Goal: Navigation & Orientation: Find specific page/section

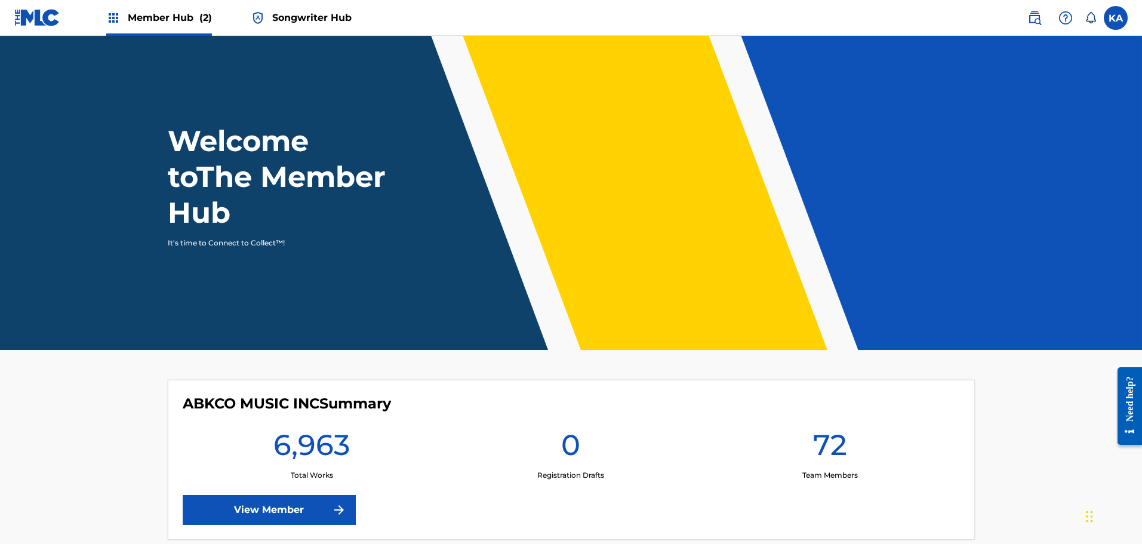
click at [310, 20] on span "Songwriter Hub" at bounding box center [311, 18] width 79 height 14
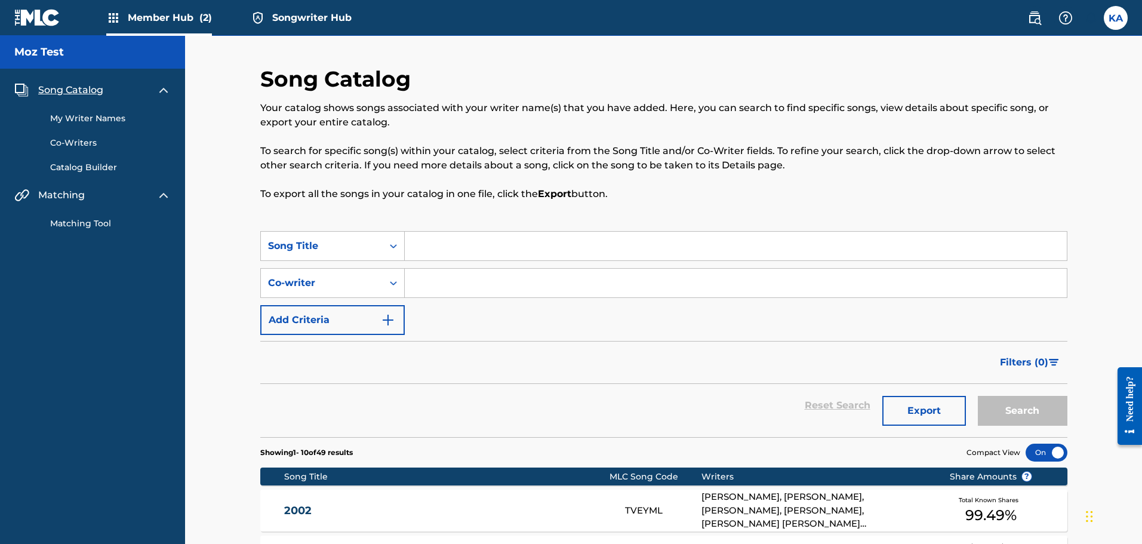
click at [118, 122] on link "My Writer Names" at bounding box center [110, 118] width 121 height 13
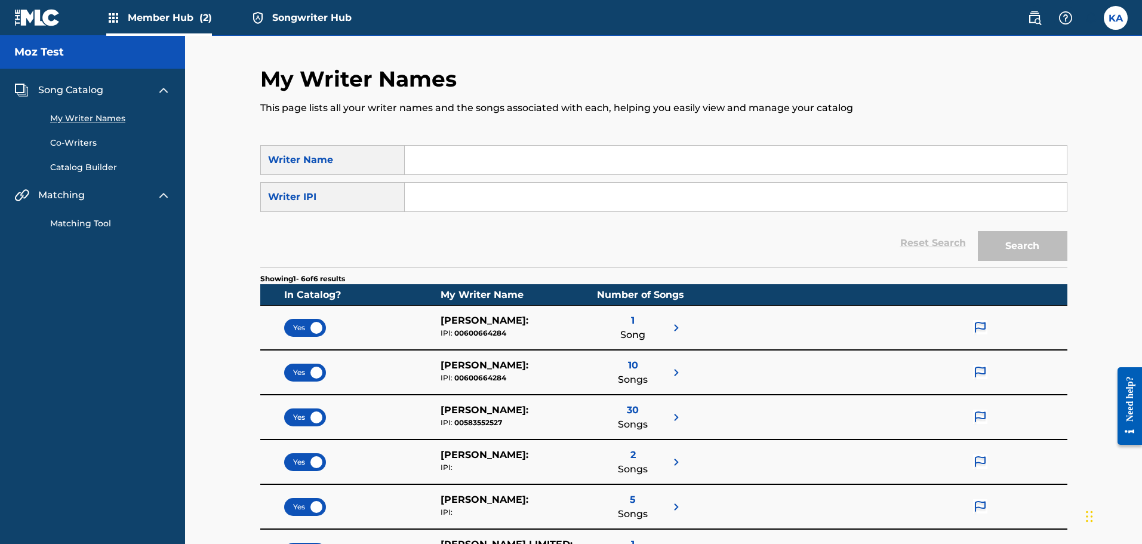
click at [79, 224] on link "Matching Tool" at bounding box center [110, 223] width 121 height 13
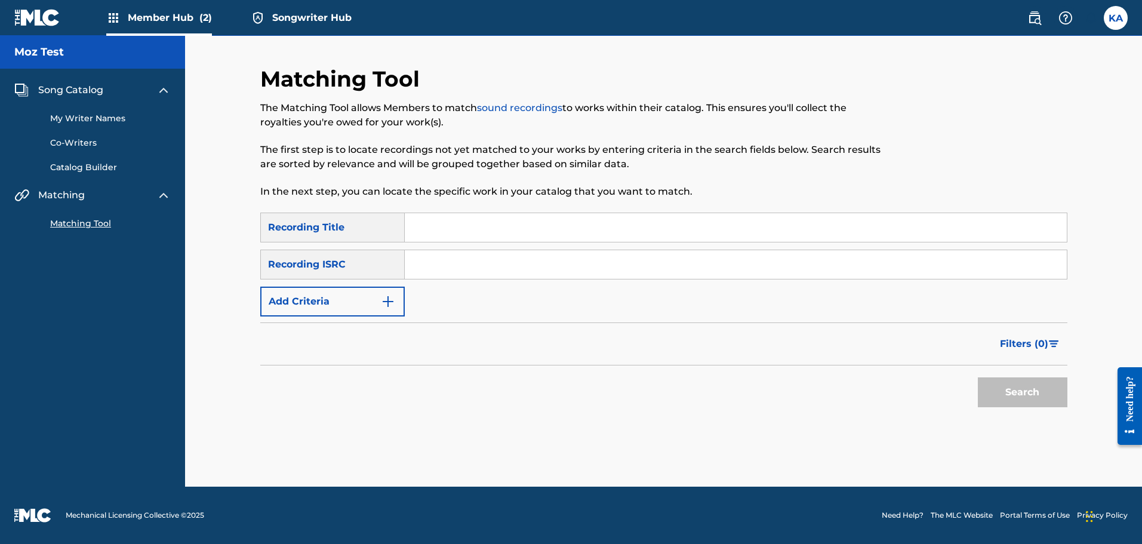
click at [60, 85] on span "Song Catalog" at bounding box center [70, 90] width 65 height 14
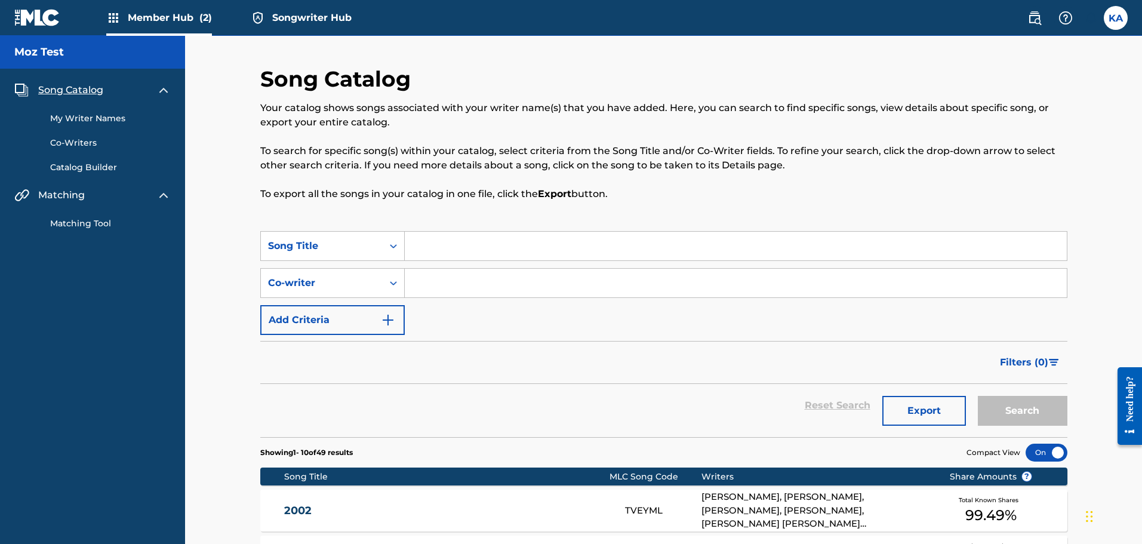
click at [78, 226] on link "Matching Tool" at bounding box center [110, 223] width 121 height 13
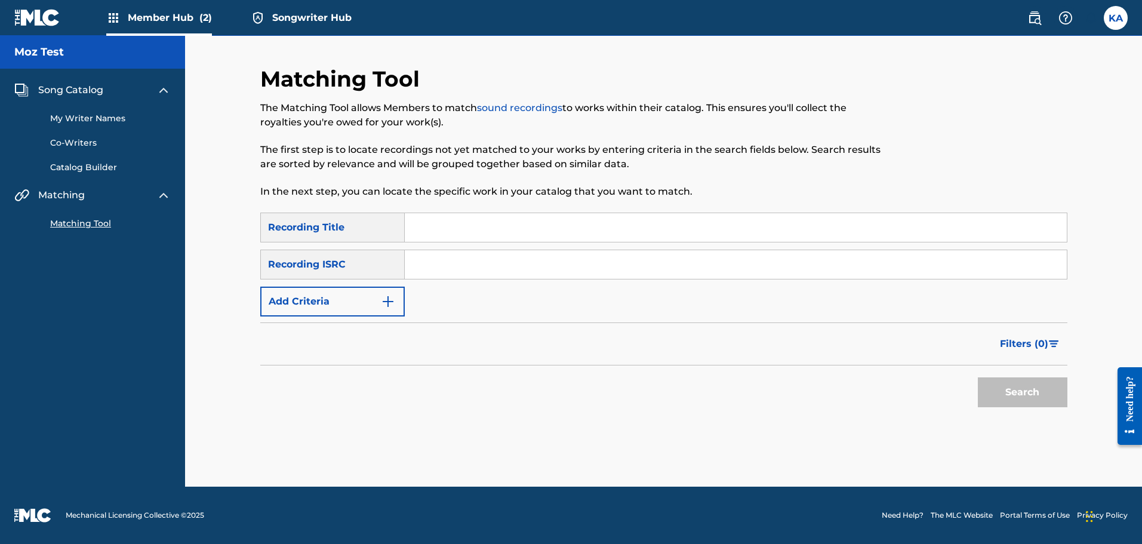
click at [461, 230] on input "Search Form" at bounding box center [736, 227] width 662 height 29
type input "Autopilot"
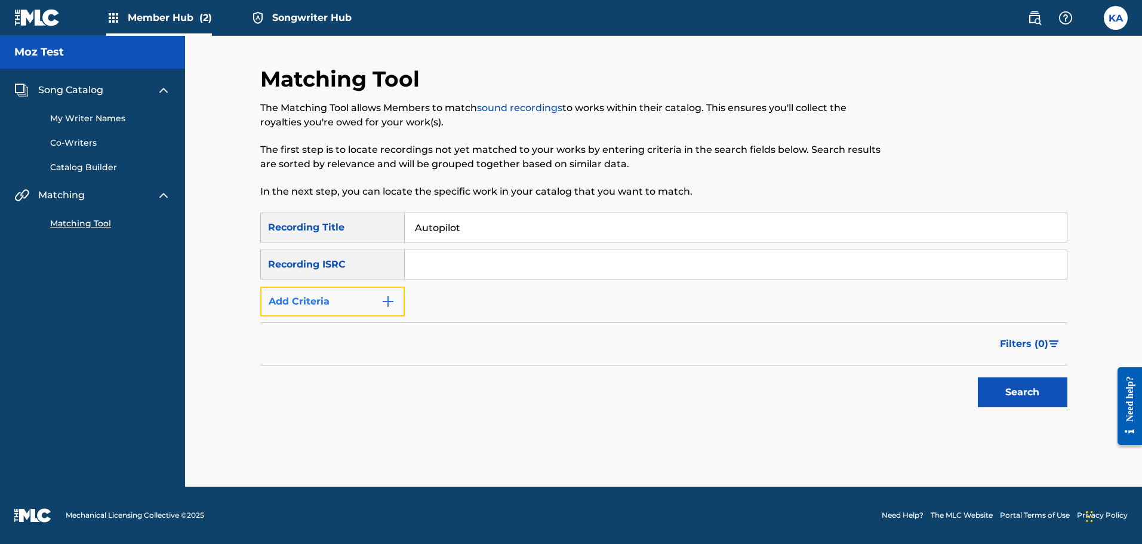
click at [379, 305] on button "Add Criteria" at bounding box center [332, 301] width 144 height 30
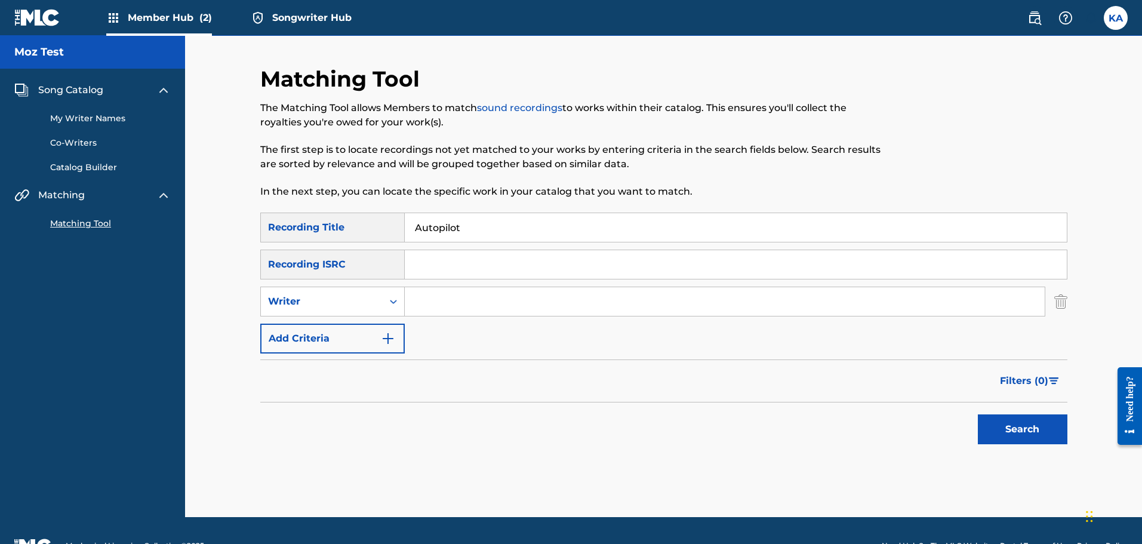
click at [450, 303] on input "Search Form" at bounding box center [725, 301] width 640 height 29
type input "[PERSON_NAME]"
click at [1019, 420] on button "Search" at bounding box center [1022, 429] width 90 height 30
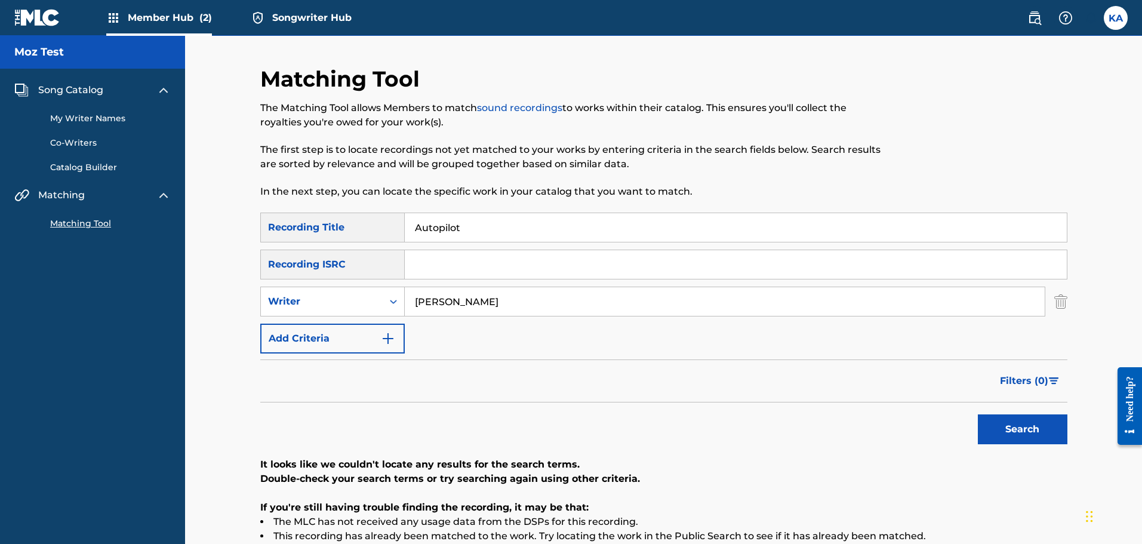
click at [441, 225] on input "Autopilot" at bounding box center [736, 227] width 662 height 29
click at [415, 303] on input "[PERSON_NAME]" at bounding box center [725, 301] width 640 height 29
type input "[PERSON_NAME]"
click at [977, 414] on button "Search" at bounding box center [1022, 429] width 90 height 30
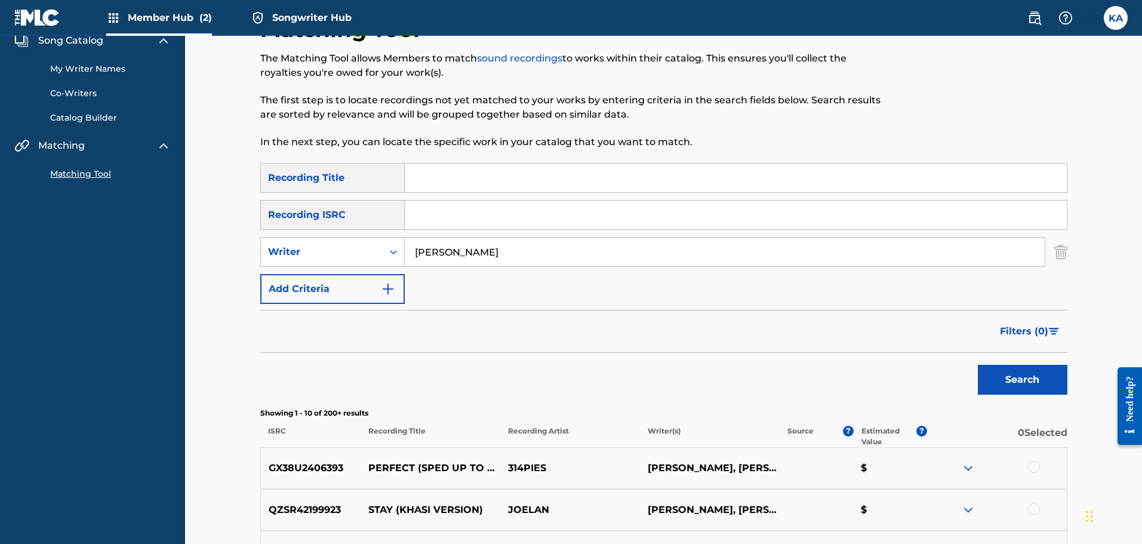
scroll to position [27, 0]
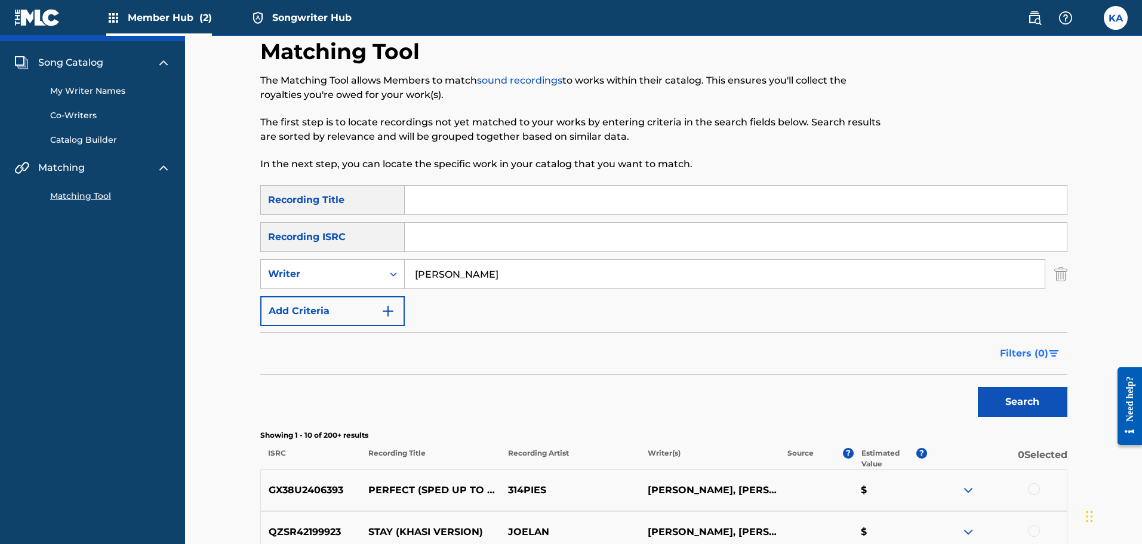
click at [1040, 351] on span "Filters ( 0 )" at bounding box center [1024, 353] width 48 height 14
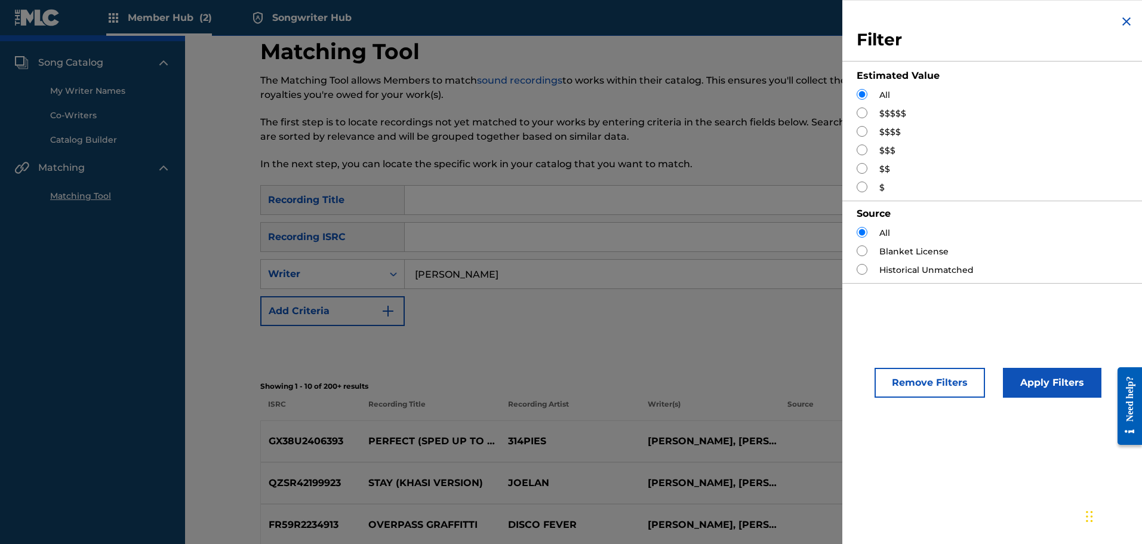
click at [891, 110] on label "$$$$$" at bounding box center [892, 113] width 27 height 13
click at [858, 112] on input "Search Form" at bounding box center [861, 112] width 11 height 11
radio input "true"
click at [1021, 382] on button "Apply Filters" at bounding box center [1052, 383] width 98 height 30
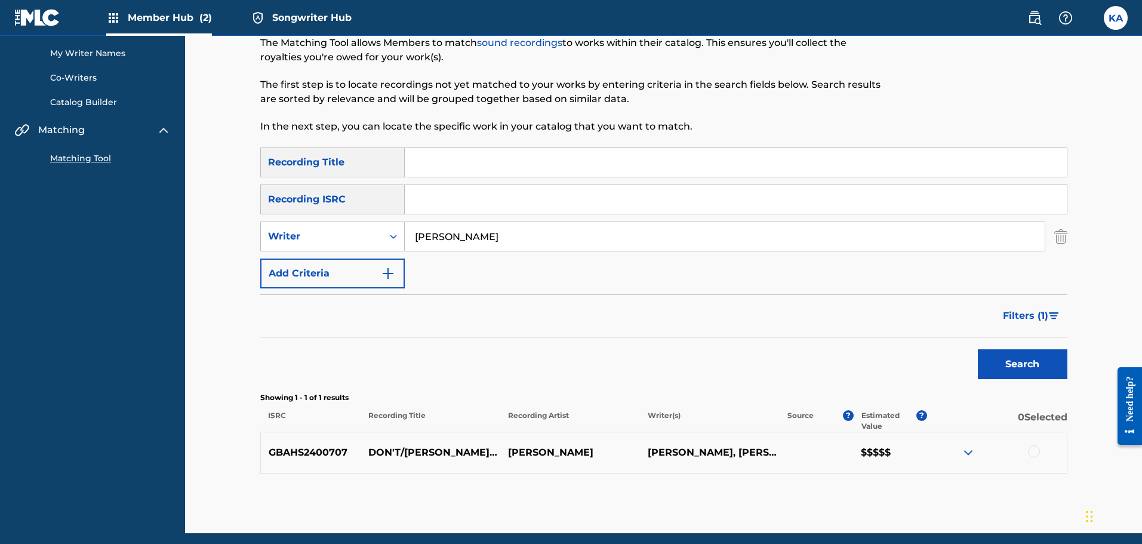
scroll to position [112, 0]
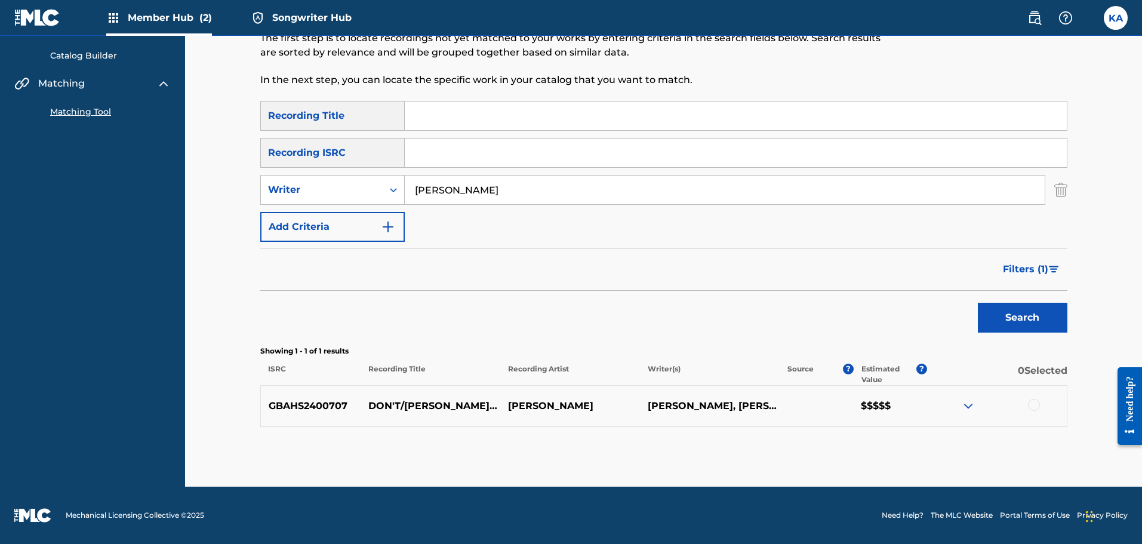
click at [1029, 408] on div at bounding box center [1034, 405] width 12 height 12
click at [865, 449] on button "Match 1 Group" at bounding box center [839, 446] width 132 height 30
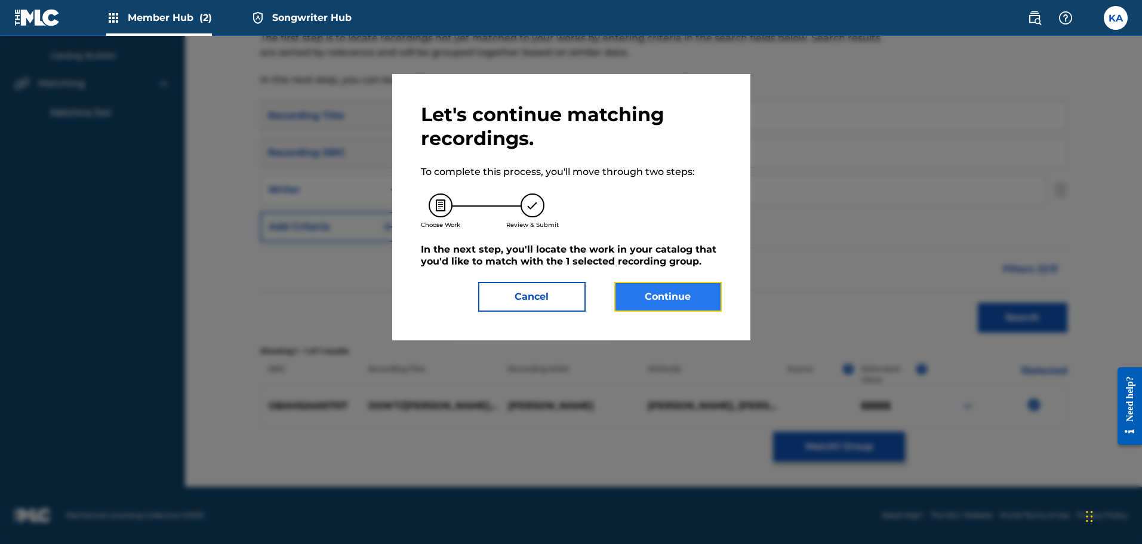
click at [692, 293] on button "Continue" at bounding box center [667, 297] width 107 height 30
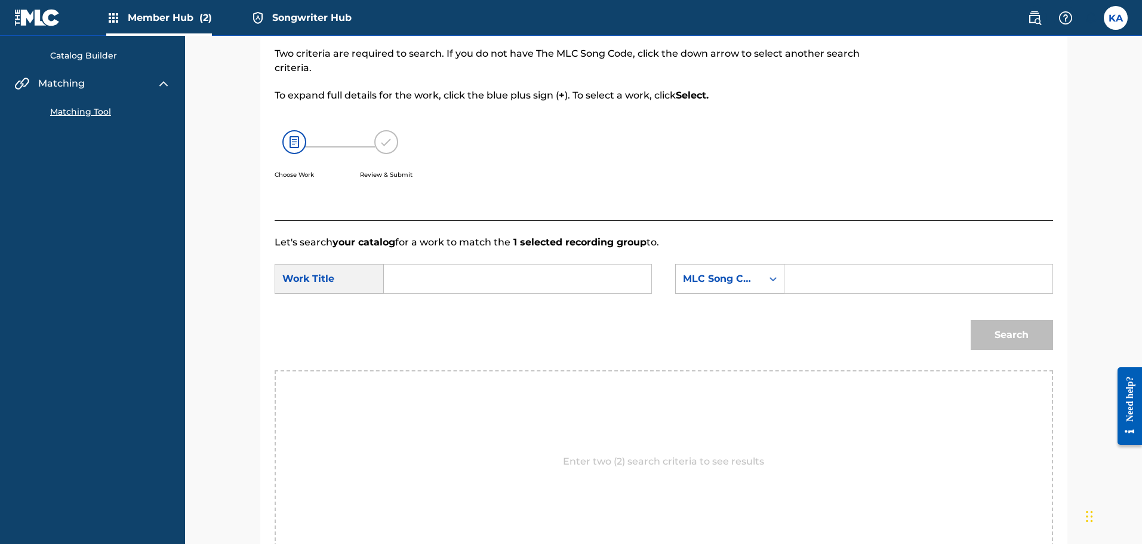
click at [485, 285] on input "Search Form" at bounding box center [517, 278] width 247 height 29
type input "Don't"
click at [773, 280] on icon "Search Form" at bounding box center [773, 279] width 12 height 12
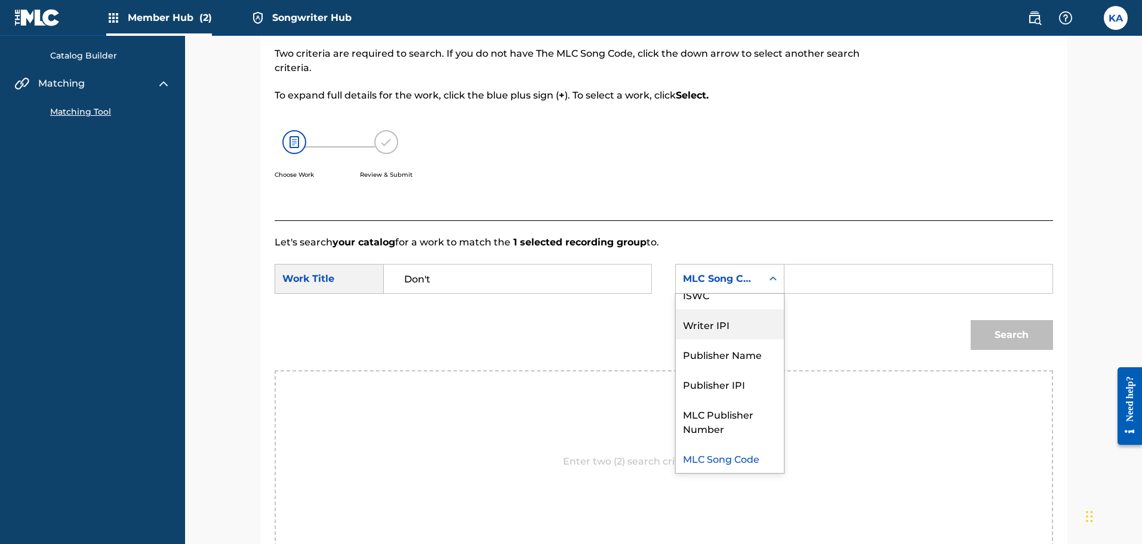
scroll to position [0, 0]
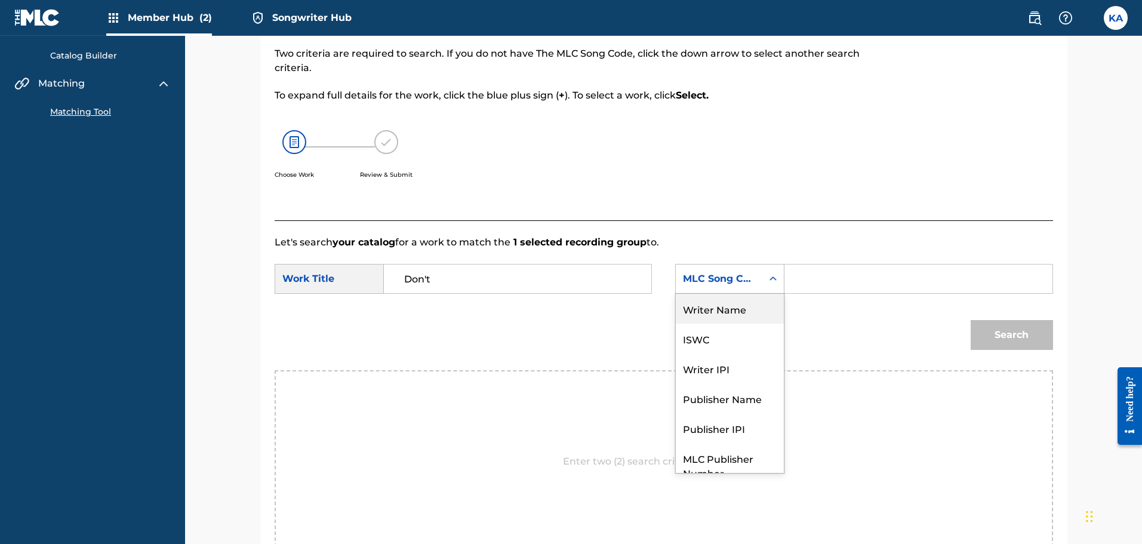
click at [750, 314] on div "Writer Name" at bounding box center [730, 309] width 108 height 30
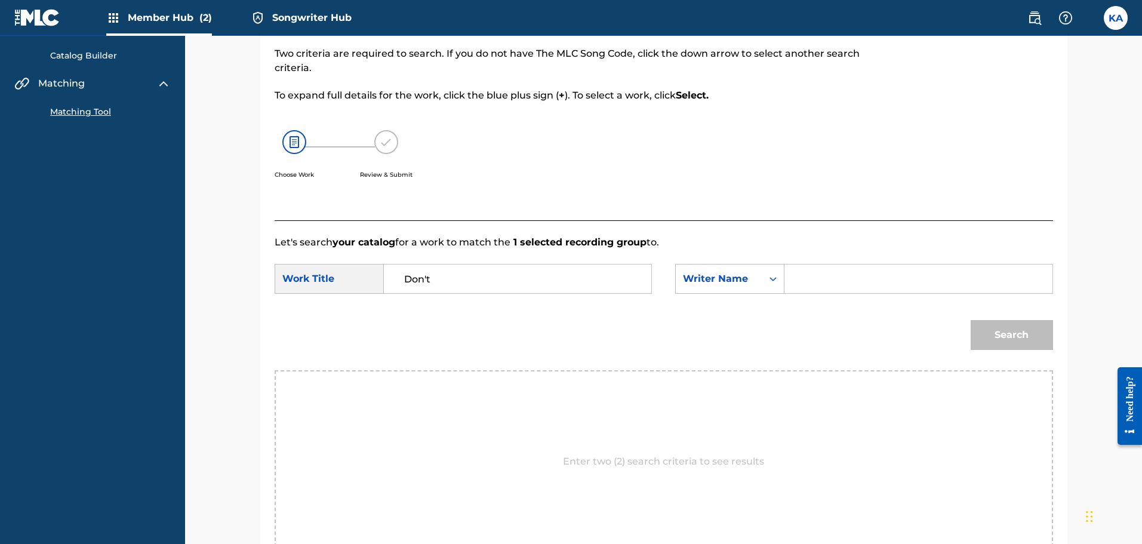
click at [821, 283] on input "Search Form" at bounding box center [917, 278] width 247 height 29
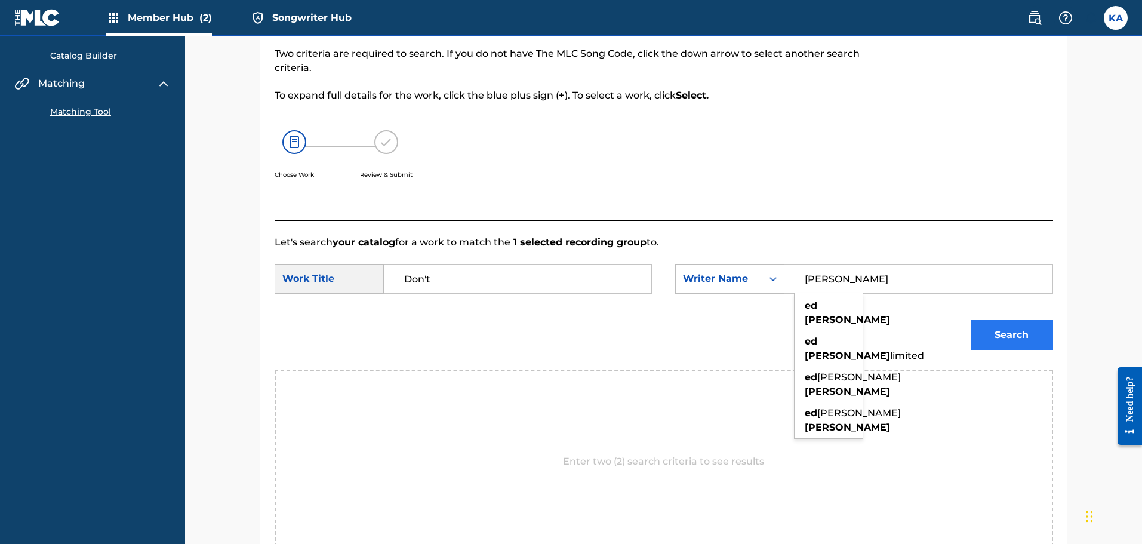
type input "[PERSON_NAME]"
click at [1001, 332] on button "Search" at bounding box center [1011, 335] width 82 height 30
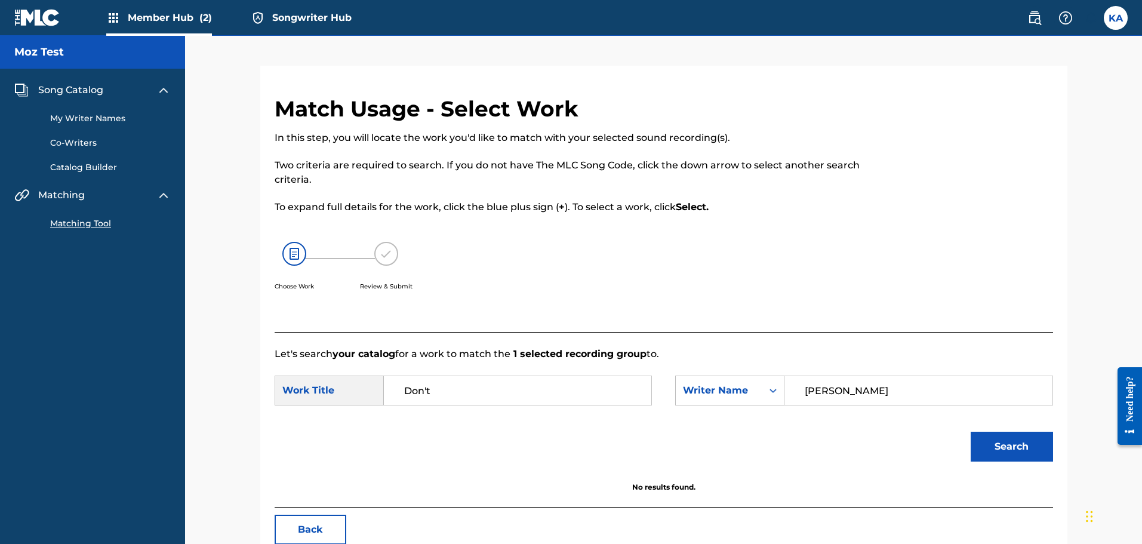
click at [170, 18] on span "Member Hub (2)" at bounding box center [170, 18] width 84 height 14
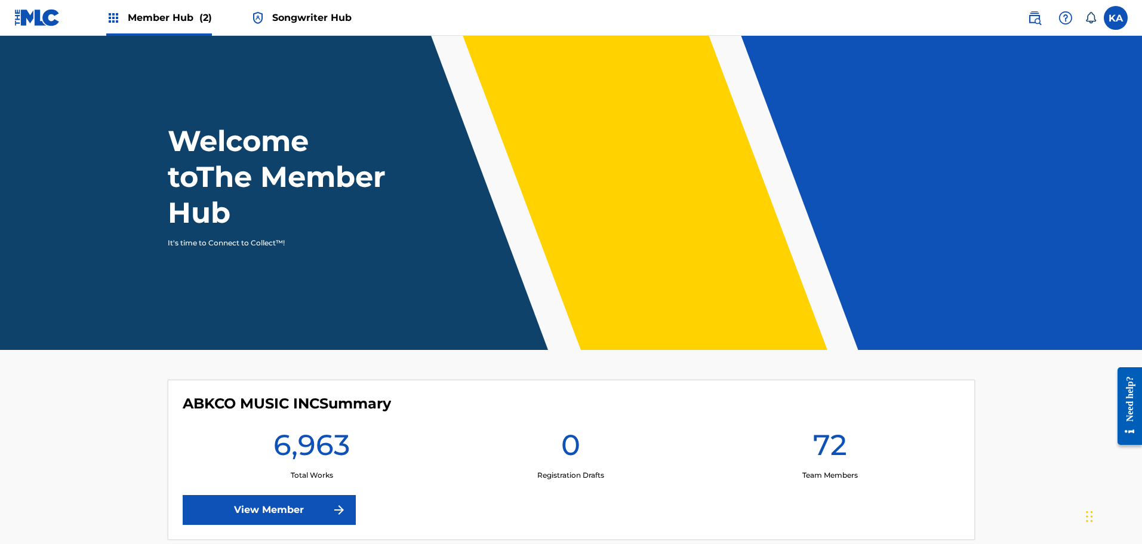
click at [115, 19] on img at bounding box center [113, 18] width 14 height 14
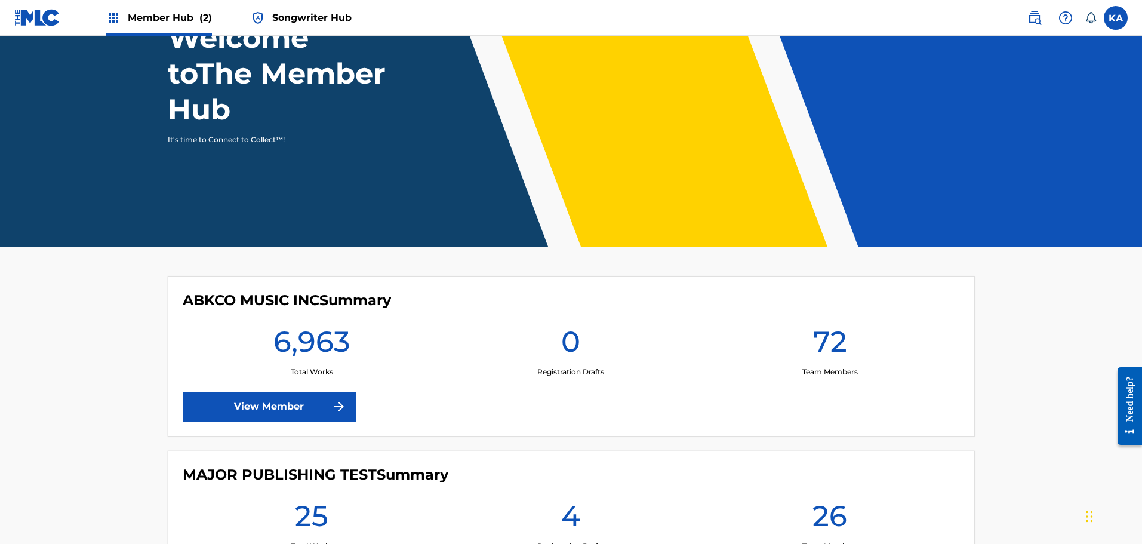
scroll to position [128, 0]
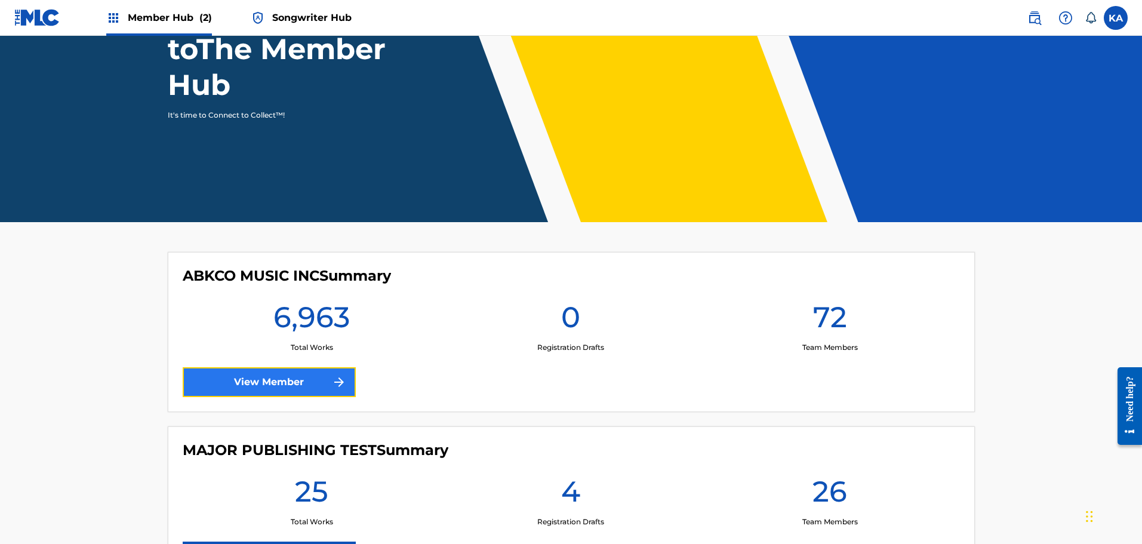
click at [254, 378] on link "View Member" at bounding box center [269, 382] width 173 height 30
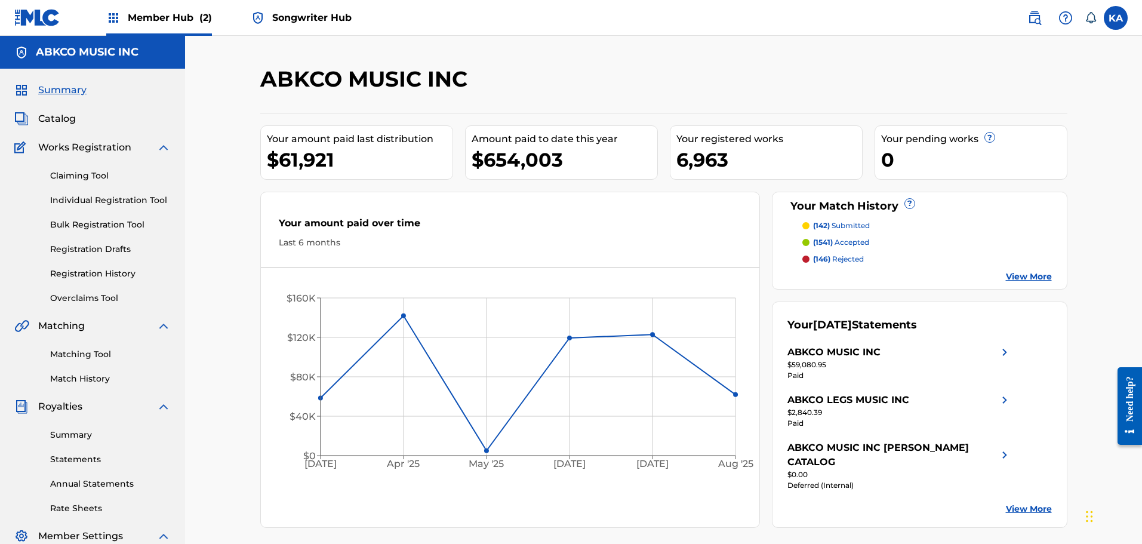
click at [292, 12] on span "Songwriter Hub" at bounding box center [311, 18] width 79 height 14
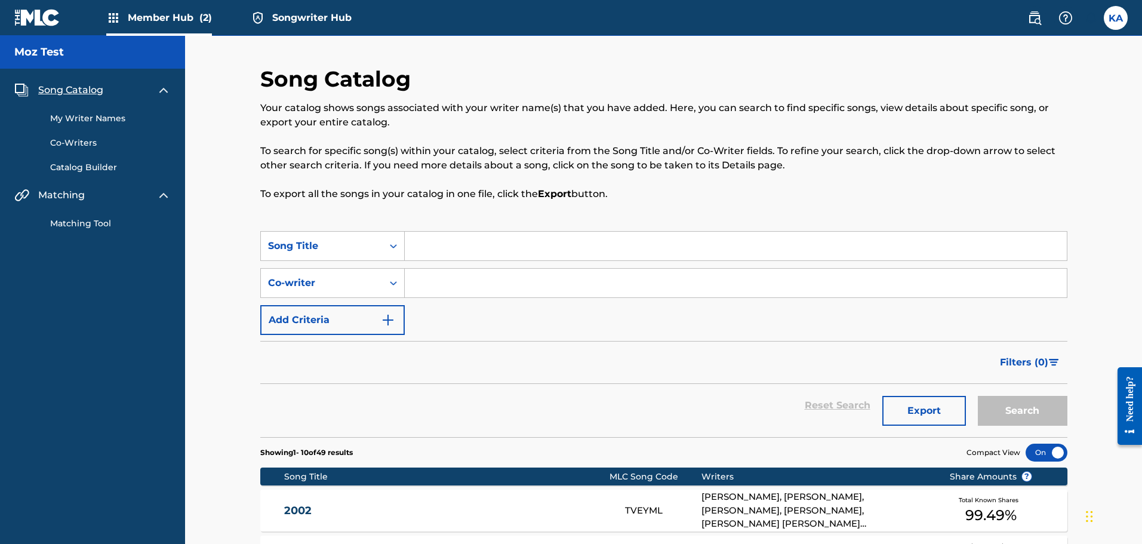
click at [161, 17] on span "Member Hub (2)" at bounding box center [170, 18] width 84 height 14
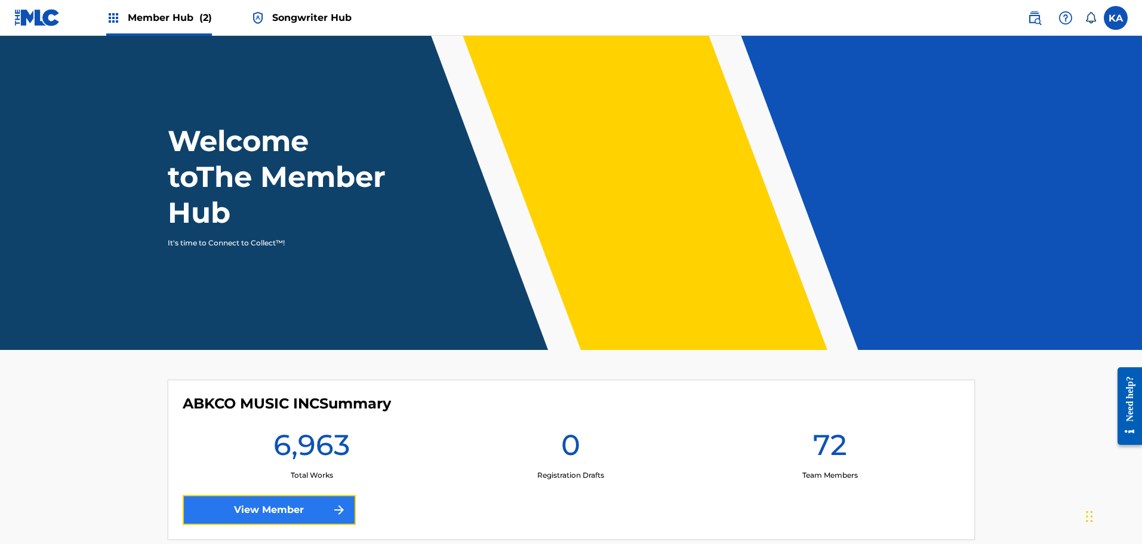
click at [252, 505] on link "View Member" at bounding box center [269, 510] width 173 height 30
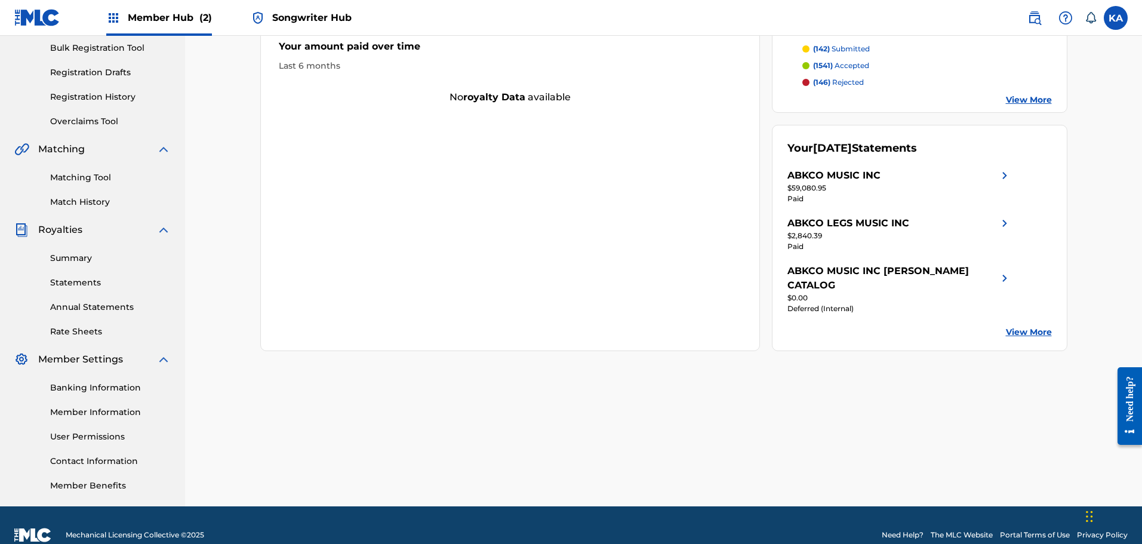
scroll to position [196, 0]
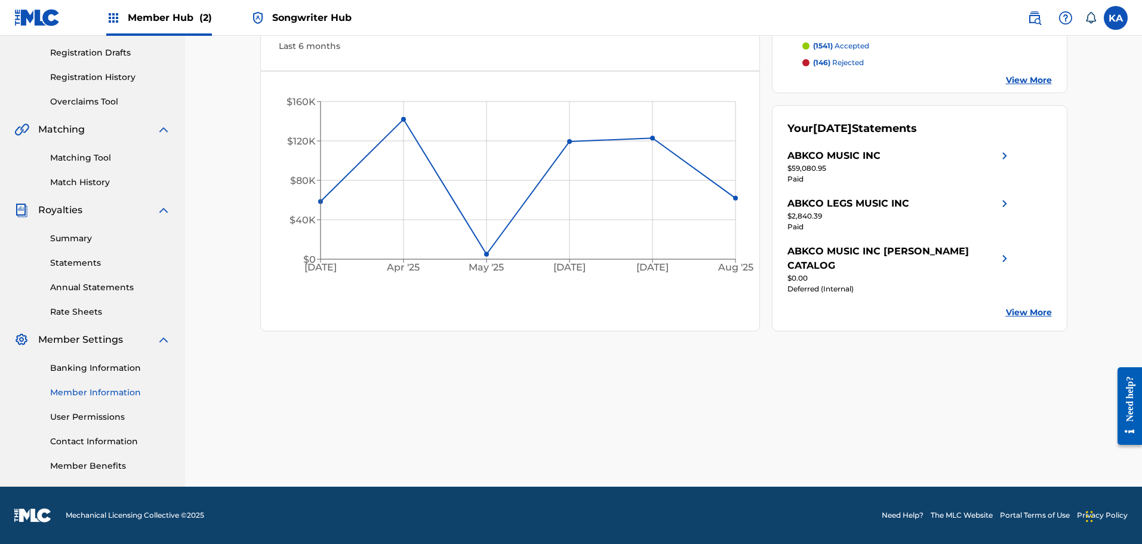
click at [101, 391] on link "Member Information" at bounding box center [110, 392] width 121 height 13
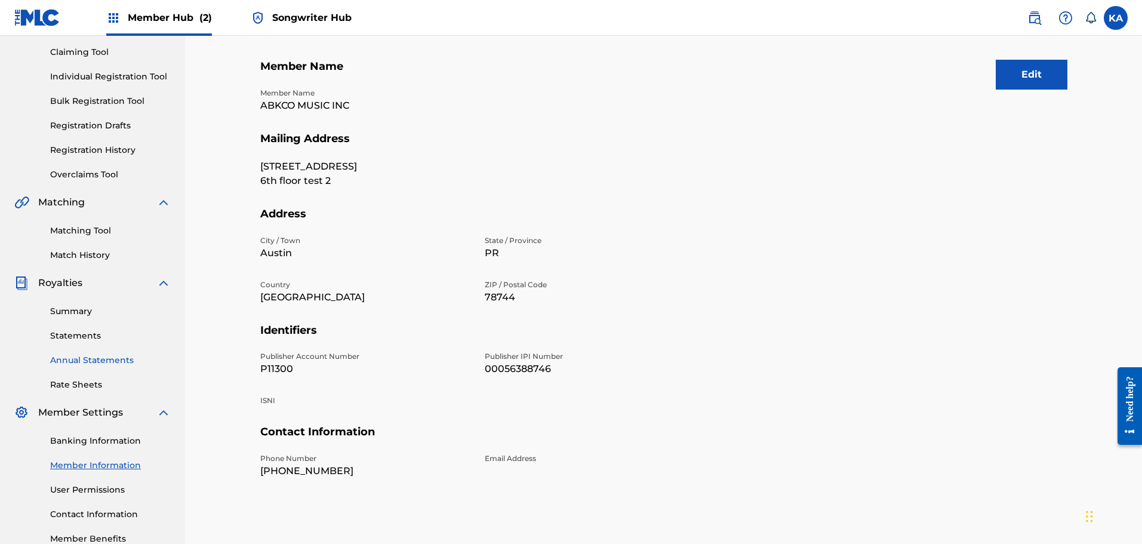
scroll to position [196, 0]
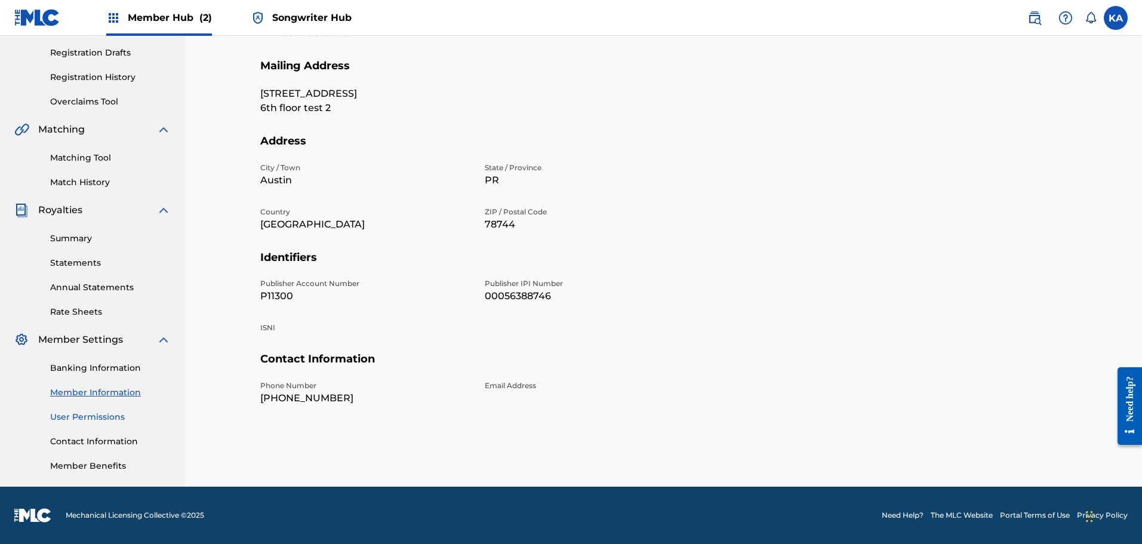
click at [92, 417] on link "User Permissions" at bounding box center [110, 417] width 121 height 13
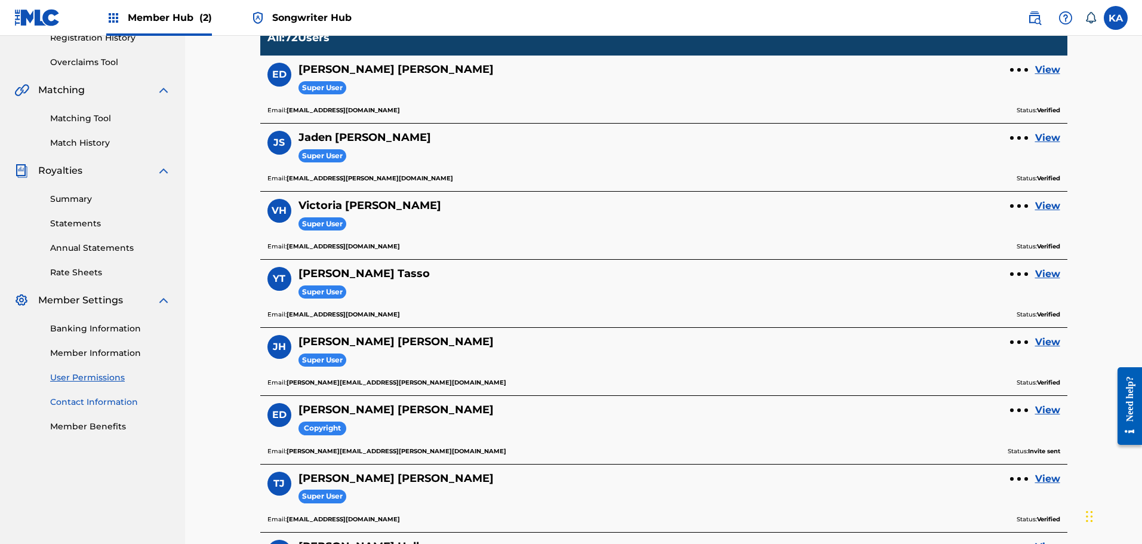
scroll to position [242, 0]
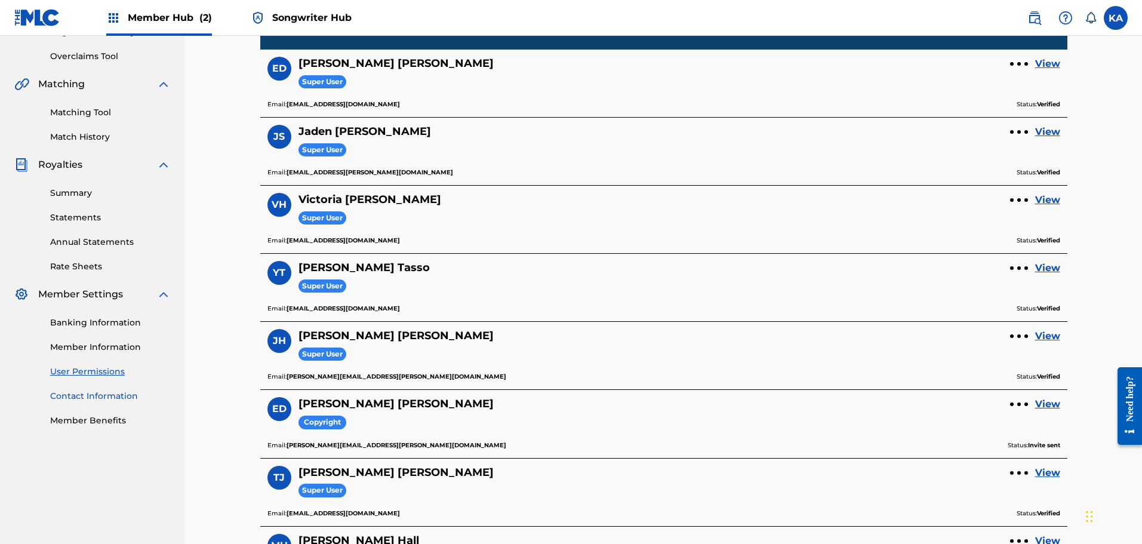
click at [95, 398] on link "Contact Information" at bounding box center [110, 396] width 121 height 13
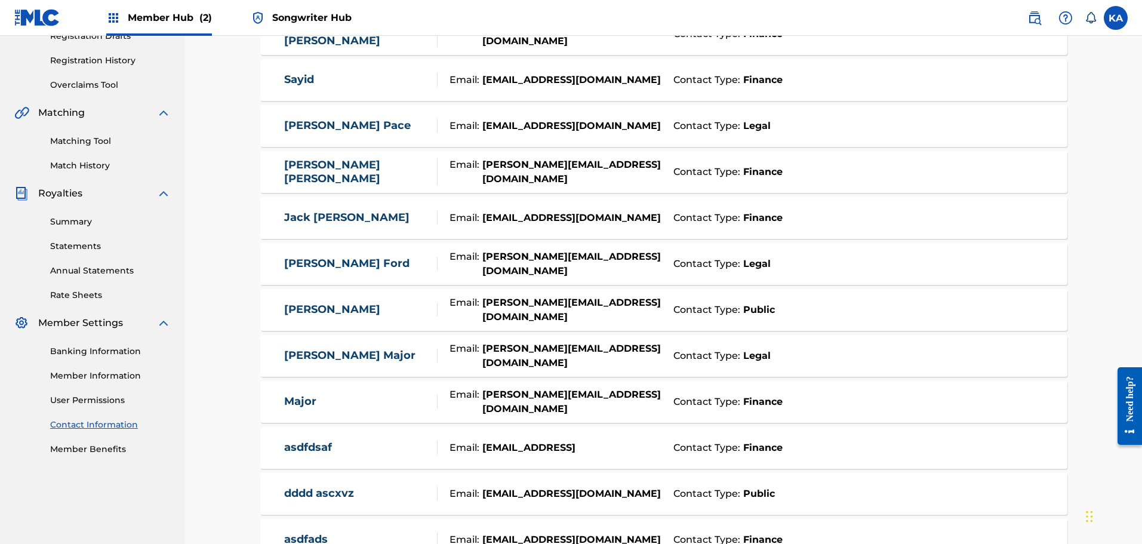
scroll to position [243, 0]
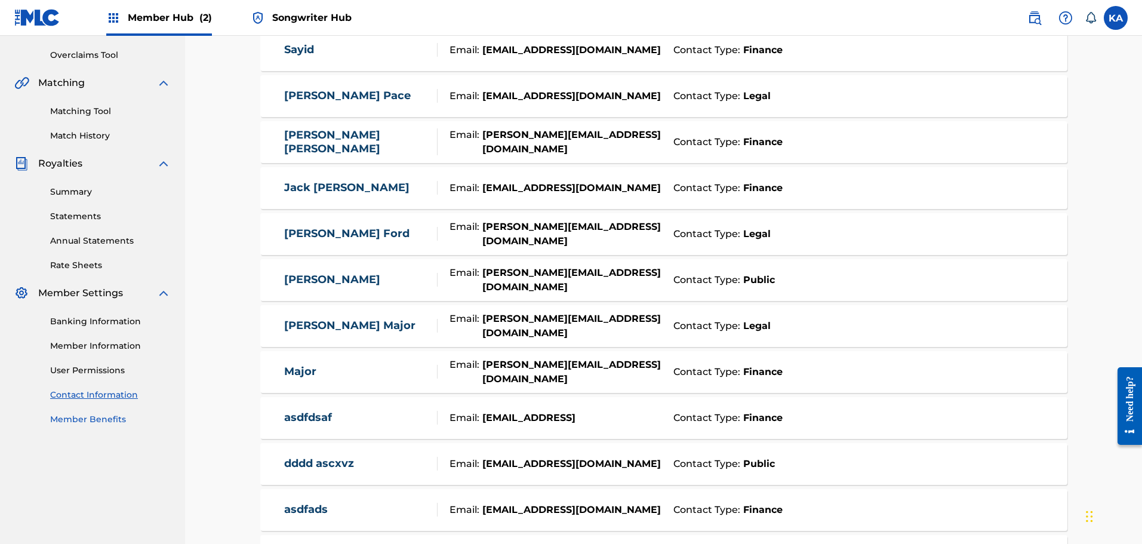
click at [86, 420] on link "Member Benefits" at bounding box center [110, 419] width 121 height 13
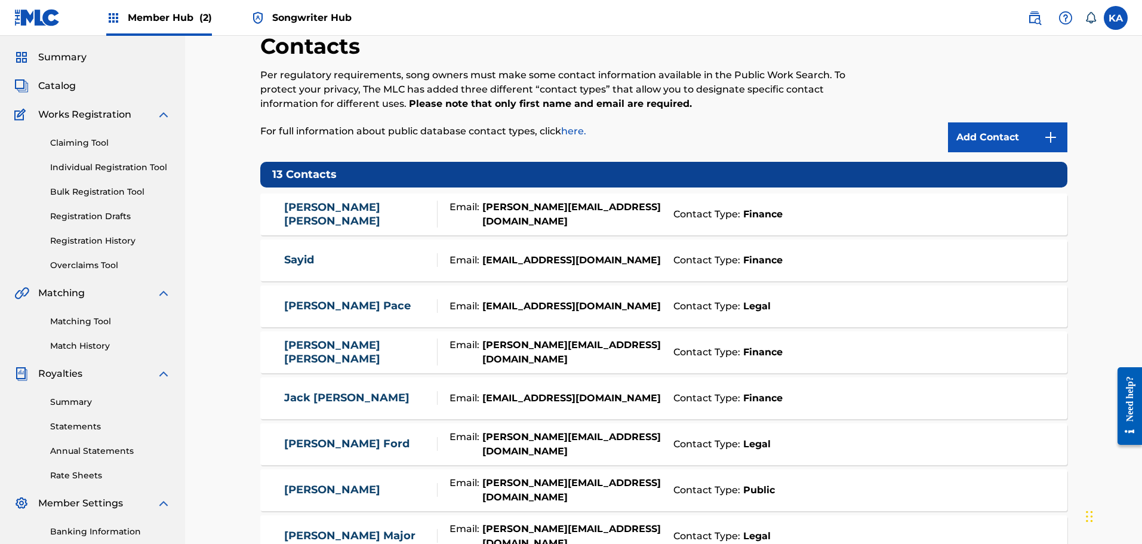
scroll to position [0, 0]
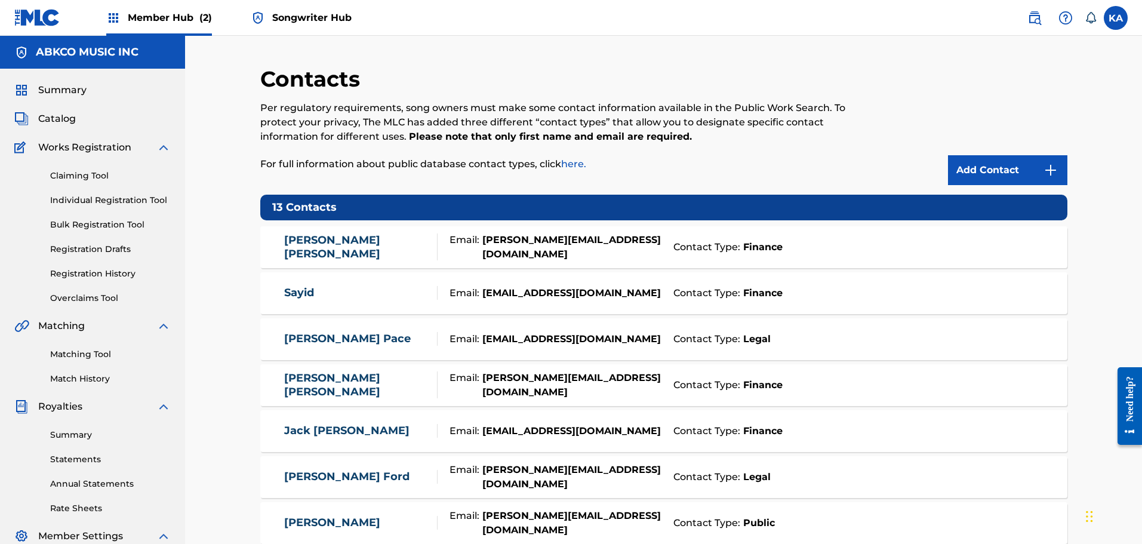
click at [283, 11] on span "Songwriter Hub" at bounding box center [311, 18] width 79 height 14
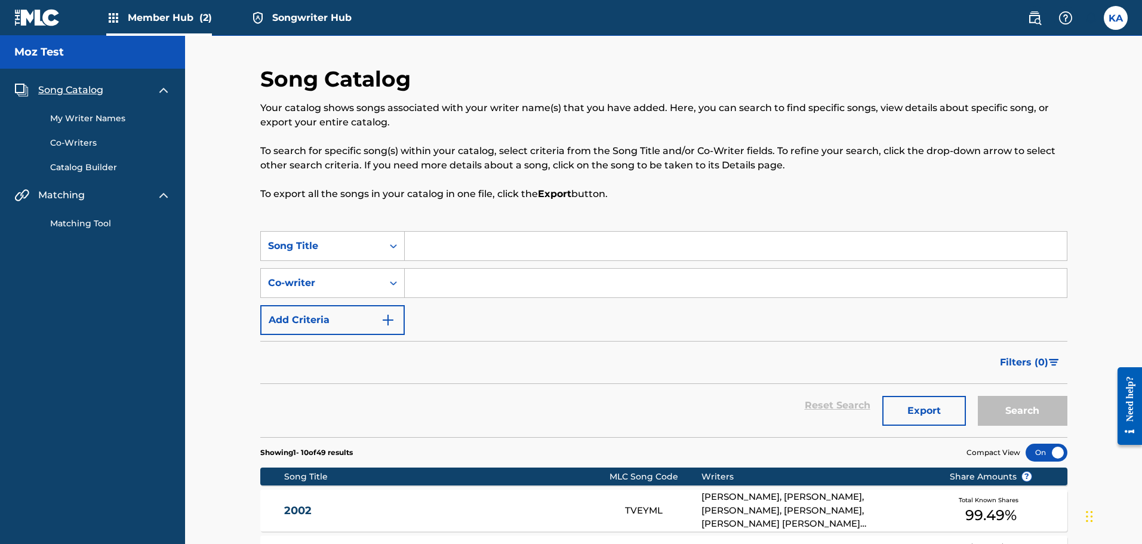
click at [428, 491] on div "2002 TVEYML [PERSON_NAME], [PERSON_NAME], [PERSON_NAME], [PERSON_NAME], [PERSON…" at bounding box center [663, 510] width 807 height 42
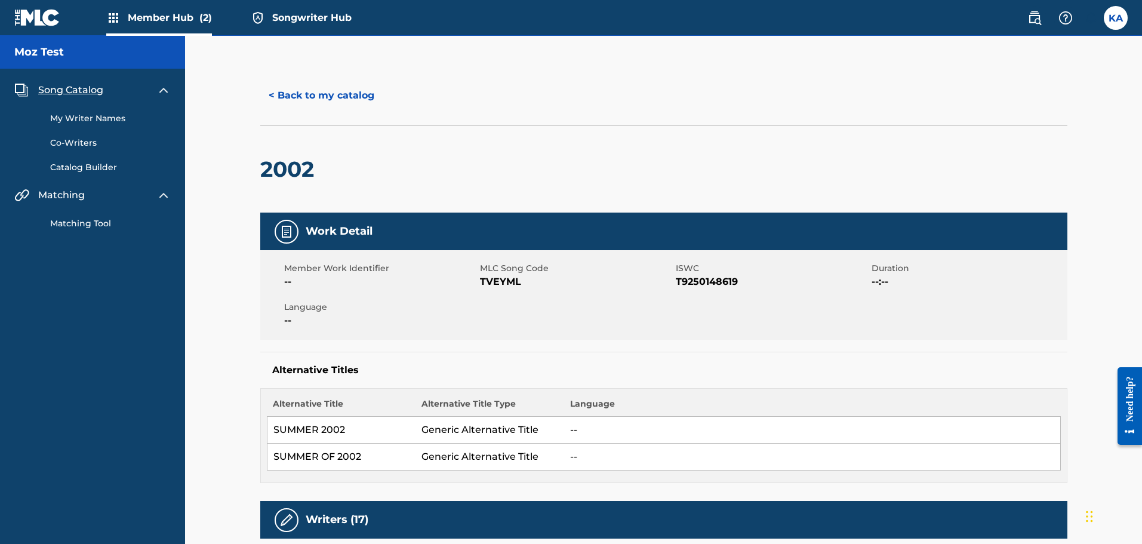
click at [32, 15] on img at bounding box center [37, 17] width 46 height 17
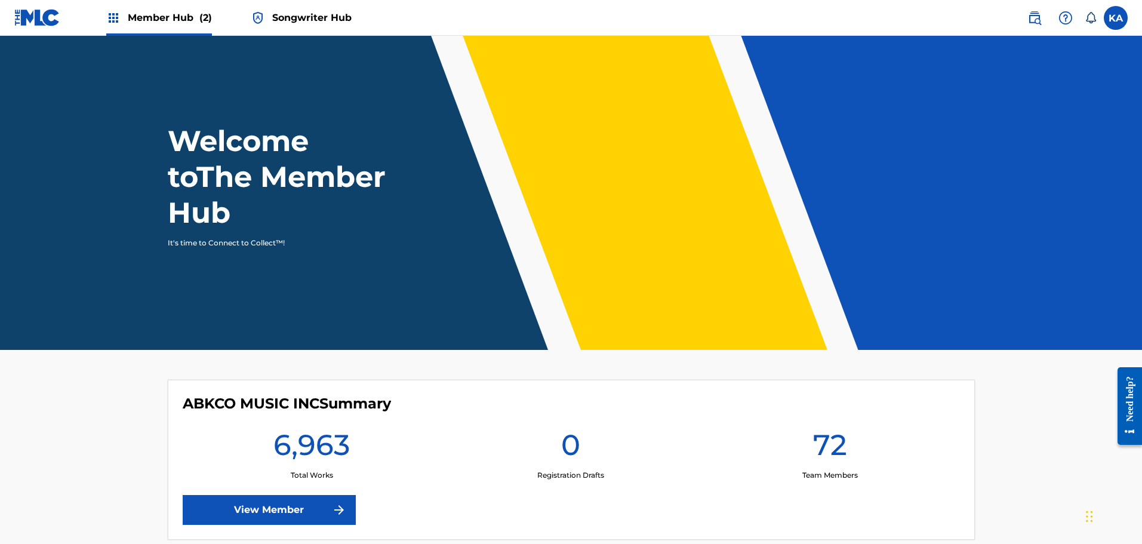
click at [279, 17] on span "Songwriter Hub" at bounding box center [311, 18] width 79 height 14
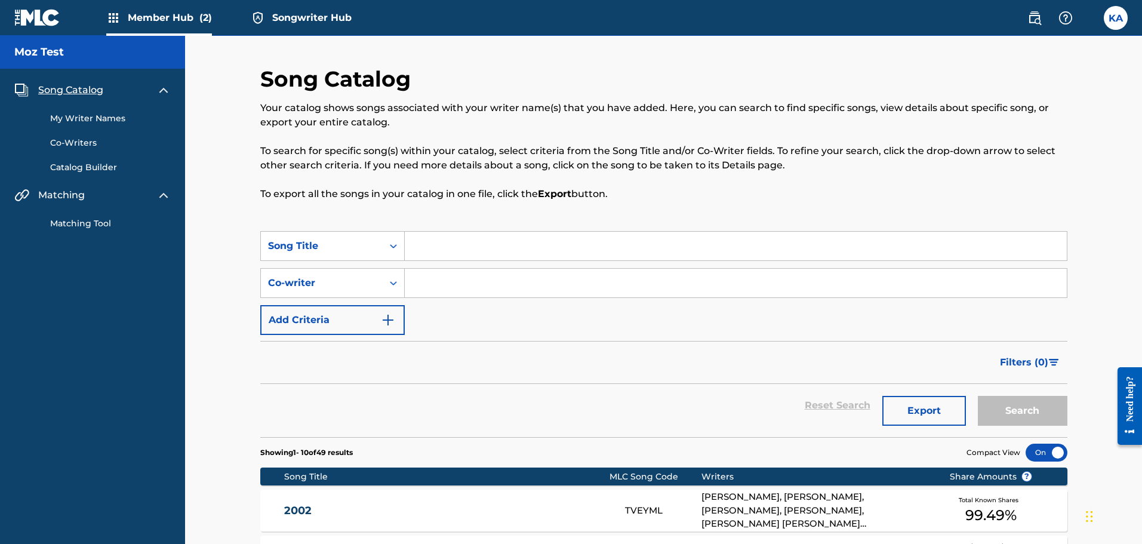
click at [155, 18] on span "Member Hub (2)" at bounding box center [170, 18] width 84 height 14
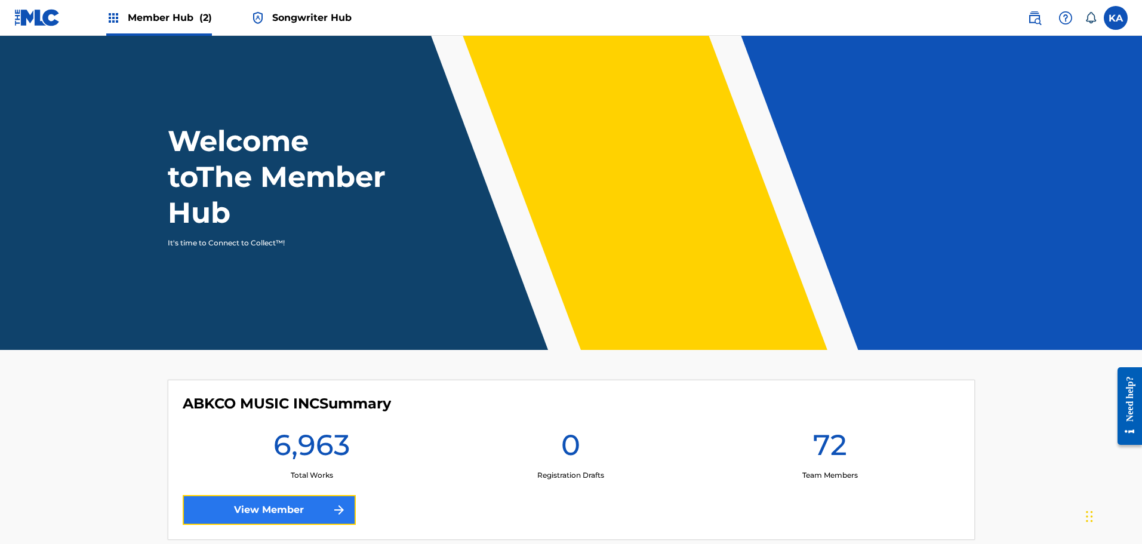
click at [245, 504] on link "View Member" at bounding box center [269, 510] width 173 height 30
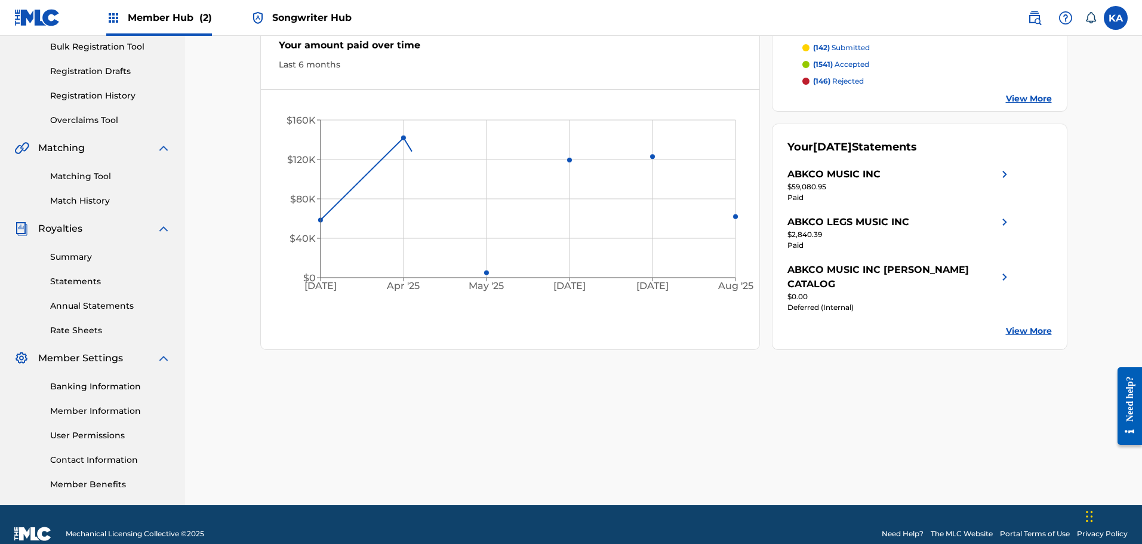
scroll to position [196, 0]
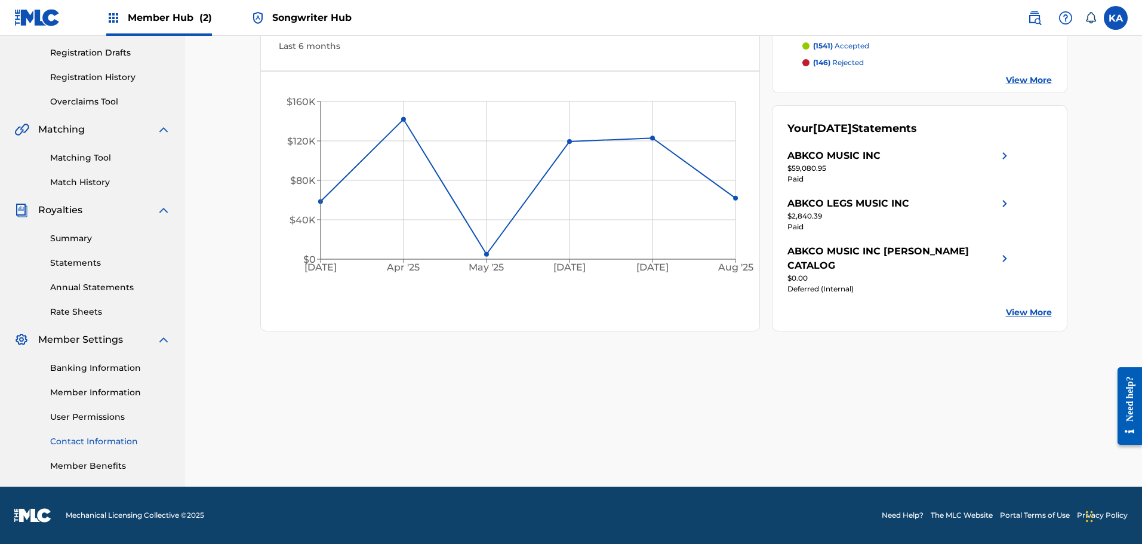
click at [88, 439] on link "Contact Information" at bounding box center [110, 441] width 121 height 13
click at [88, 245] on link "Summary" at bounding box center [110, 238] width 121 height 13
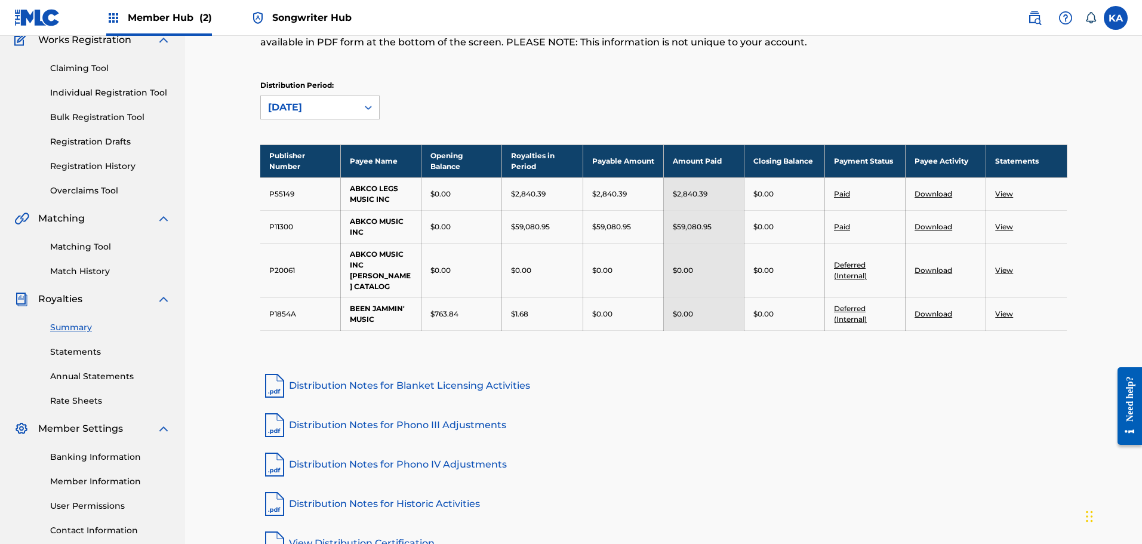
scroll to position [196, 0]
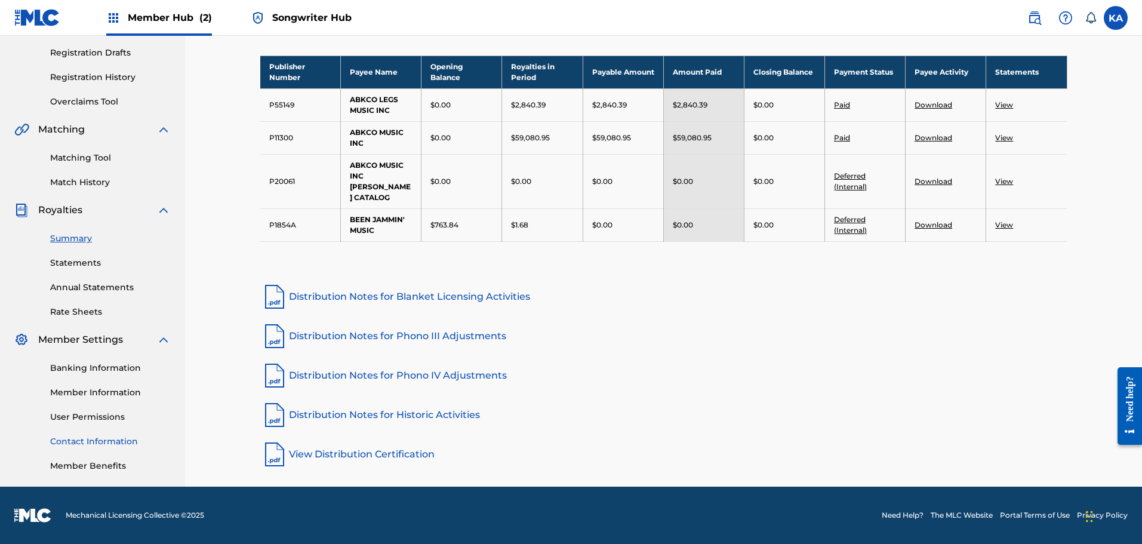
click at [97, 438] on link "Contact Information" at bounding box center [110, 441] width 121 height 13
click at [97, 245] on link "Summary" at bounding box center [110, 238] width 121 height 13
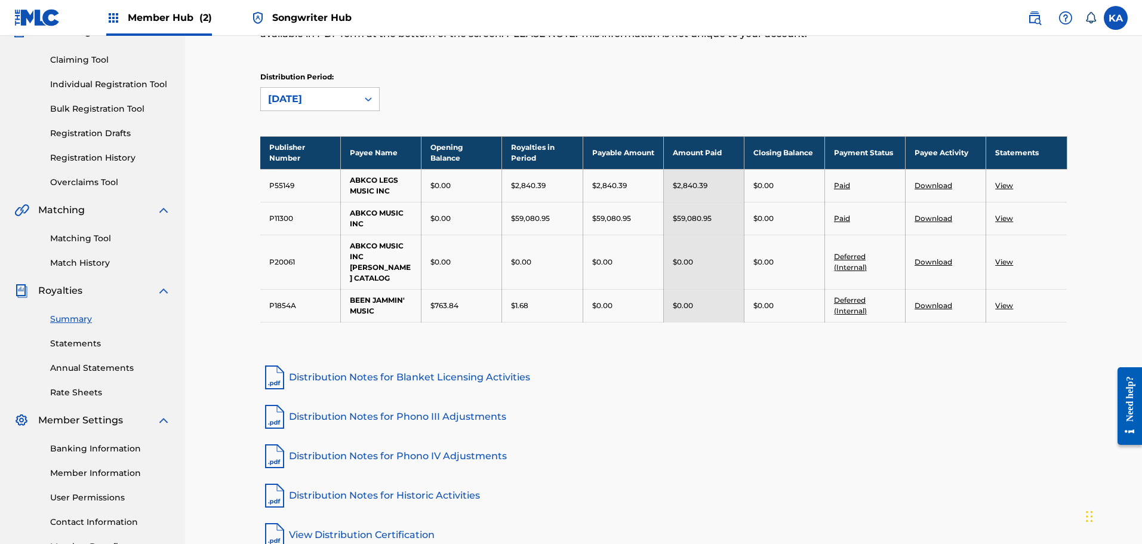
scroll to position [185, 0]
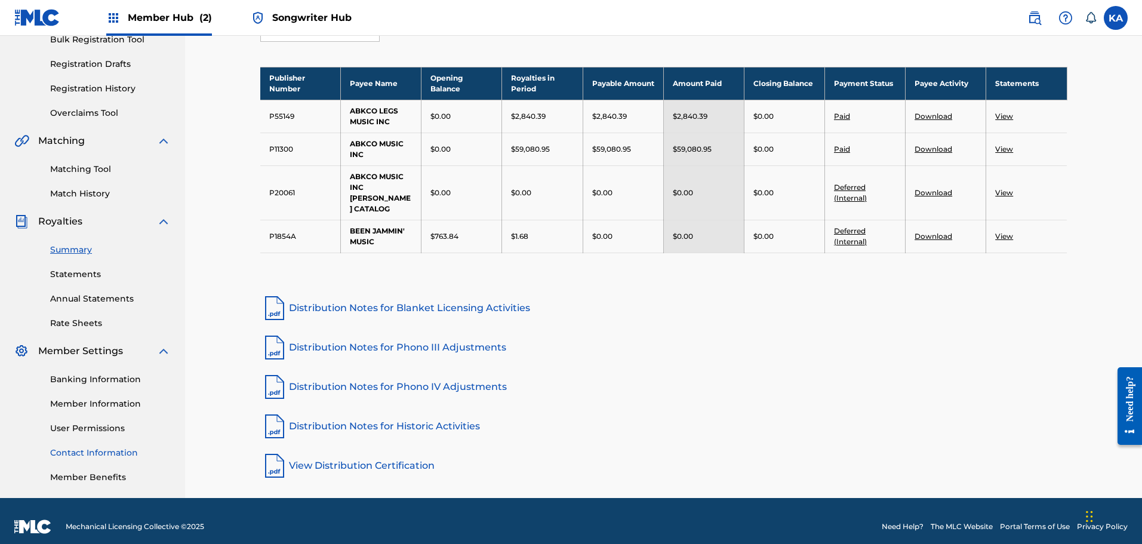
click at [85, 450] on link "Contact Information" at bounding box center [110, 452] width 121 height 13
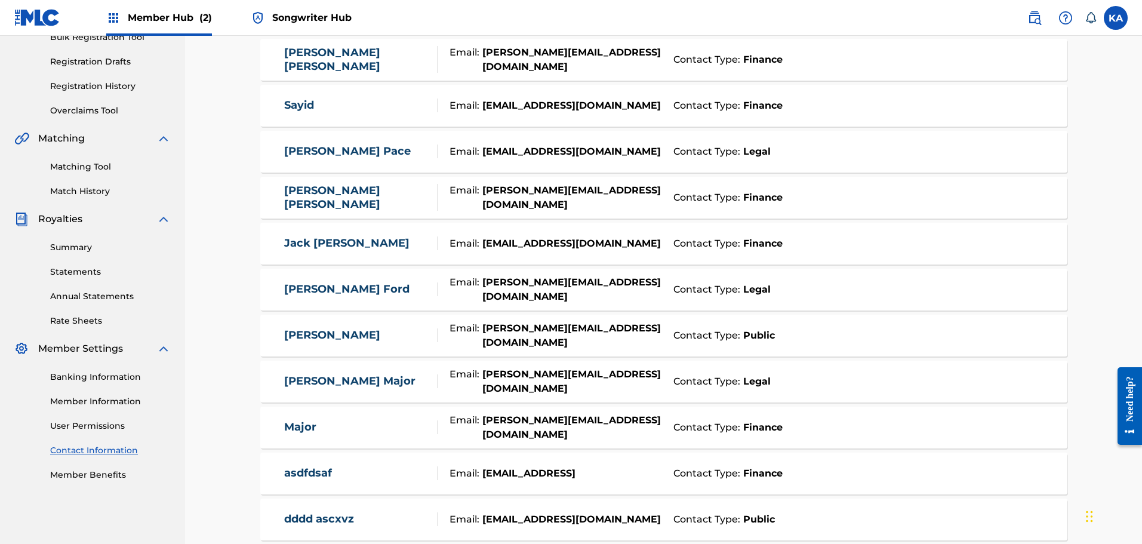
scroll to position [235, 0]
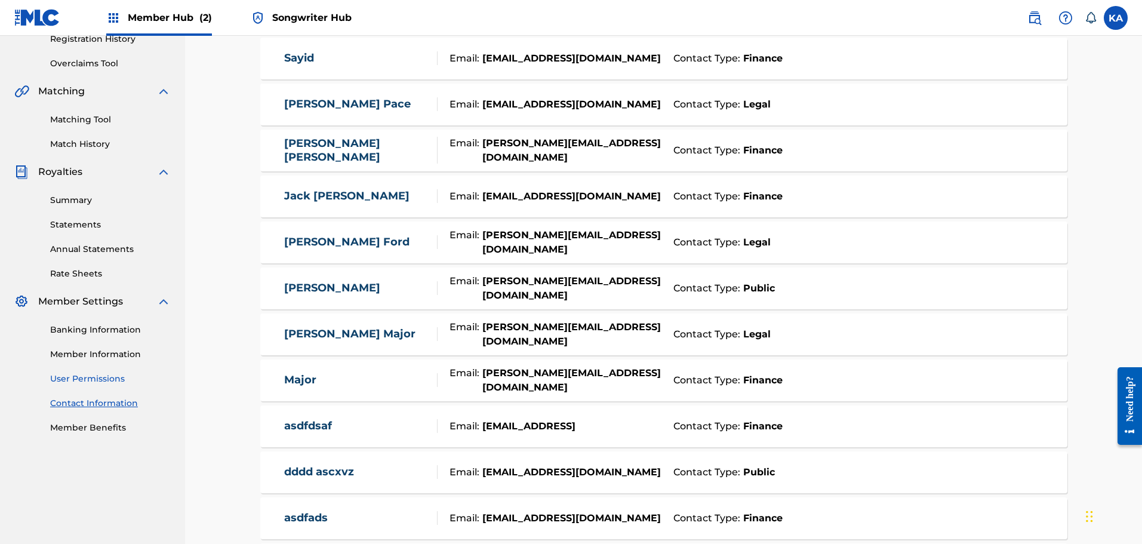
click at [97, 378] on link "User Permissions" at bounding box center [110, 378] width 121 height 13
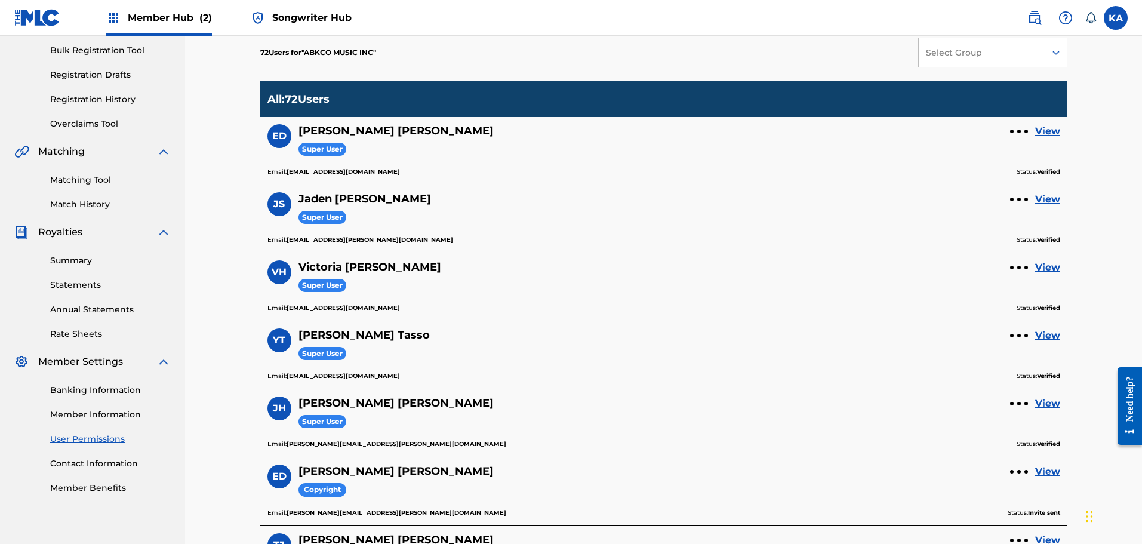
scroll to position [200, 0]
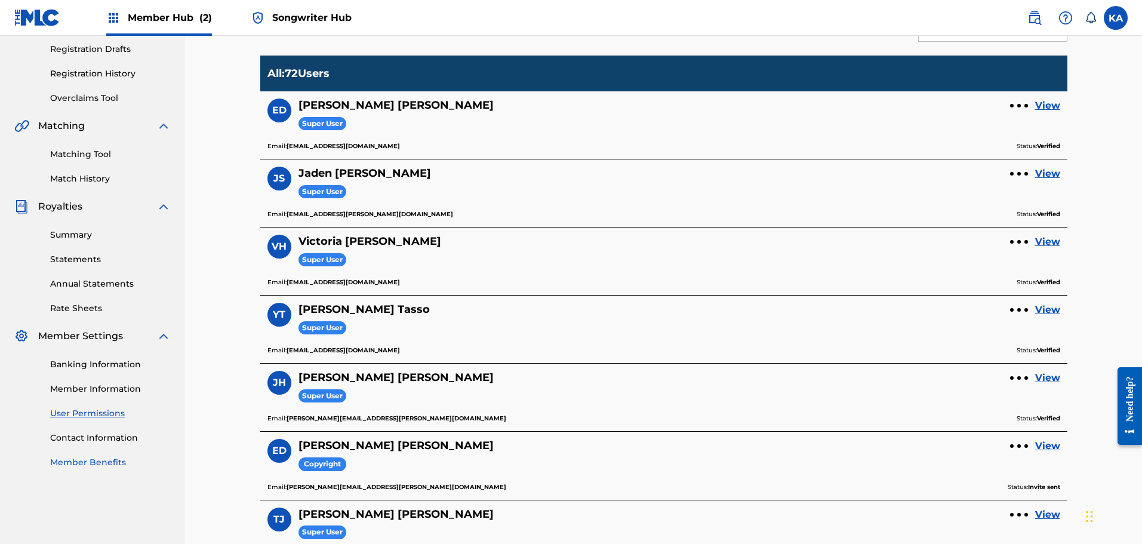
click at [100, 458] on link "Member Benefits" at bounding box center [110, 462] width 121 height 13
